Goal: Check status: Check status

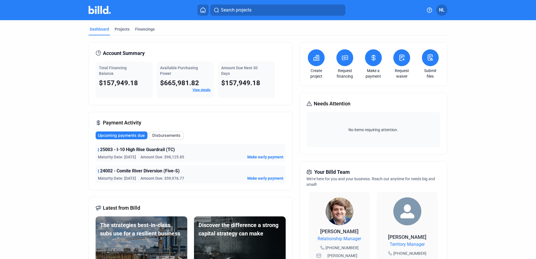
drag, startPoint x: 122, startPoint y: 157, endPoint x: 135, endPoint y: 157, distance: 12.9
click at [135, 157] on span "Maturity Date: [DATE]" at bounding box center [117, 157] width 38 height 6
drag, startPoint x: 141, startPoint y: 157, endPoint x: 184, endPoint y: 158, distance: 43.2
click at [184, 158] on div "Maturity Date: [DATE] Amount Due: $98,125.85 Make early payment" at bounding box center [190, 157] width 185 height 6
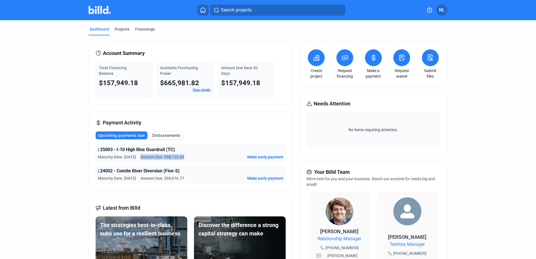
click at [184, 158] on div "Maturity Date: [DATE] Amount Due: $98,125.85 Make early payment" at bounding box center [190, 157] width 185 height 6
drag, startPoint x: 185, startPoint y: 156, endPoint x: 164, endPoint y: 157, distance: 20.7
click at [164, 157] on div "Maturity Date: [DATE] Amount Due: $98,125.85 Make early payment" at bounding box center [190, 157] width 185 height 6
click at [164, 157] on span "Amount Due: $98,125.85" at bounding box center [162, 157] width 44 height 6
click at [166, 156] on span "Amount Due: $98,125.85" at bounding box center [162, 157] width 44 height 6
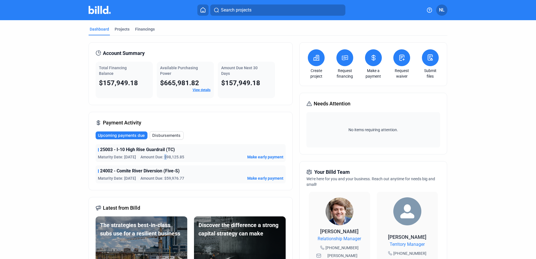
click at [166, 156] on span "Amount Due: $98,125.85" at bounding box center [162, 157] width 44 height 6
click at [166, 157] on span "Amount Due: $98,125.85" at bounding box center [162, 157] width 44 height 6
click at [169, 157] on span "Amount Due: $98,125.85" at bounding box center [162, 157] width 44 height 6
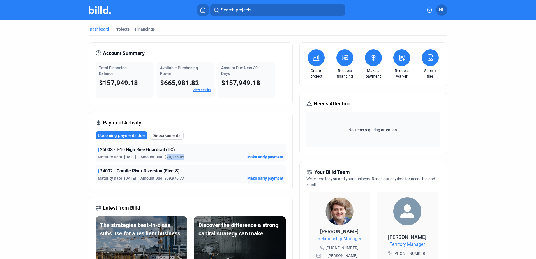
click at [169, 157] on span "Amount Due: $98,125.85" at bounding box center [162, 157] width 44 height 6
click at [170, 158] on span "Amount Due: $98,125.85" at bounding box center [162, 157] width 44 height 6
drag, startPoint x: 184, startPoint y: 157, endPoint x: 164, endPoint y: 157, distance: 19.9
click at [164, 157] on span "Amount Due: $98,125.85" at bounding box center [162, 157] width 44 height 6
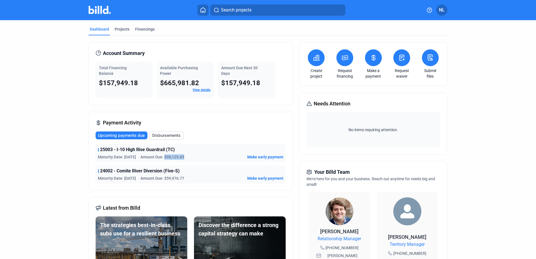
click at [164, 157] on span "Amount Due: $98,125.85" at bounding box center [162, 157] width 44 height 6
drag, startPoint x: 163, startPoint y: 156, endPoint x: 142, endPoint y: 156, distance: 20.7
click at [142, 156] on span "Amount Due: $98,125.85" at bounding box center [162, 157] width 44 height 6
drag, startPoint x: 141, startPoint y: 156, endPoint x: 185, endPoint y: 156, distance: 44.0
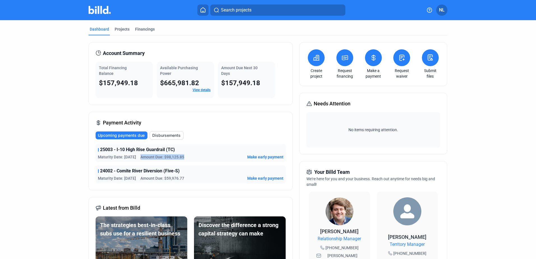
click at [185, 156] on div "Maturity Date: [DATE] Amount Due: $98,125.85 Make early payment" at bounding box center [190, 157] width 185 height 6
drag, startPoint x: 174, startPoint y: 149, endPoint x: 99, endPoint y: 150, distance: 74.3
click at [99, 150] on div "25003 - I-10 High Rise Guardrail (TC)" at bounding box center [190, 149] width 185 height 7
click at [100, 150] on span "25003 - I-10 High Rise Guardrail (TC)" at bounding box center [137, 149] width 75 height 7
